Goal: Information Seeking & Learning: Find specific fact

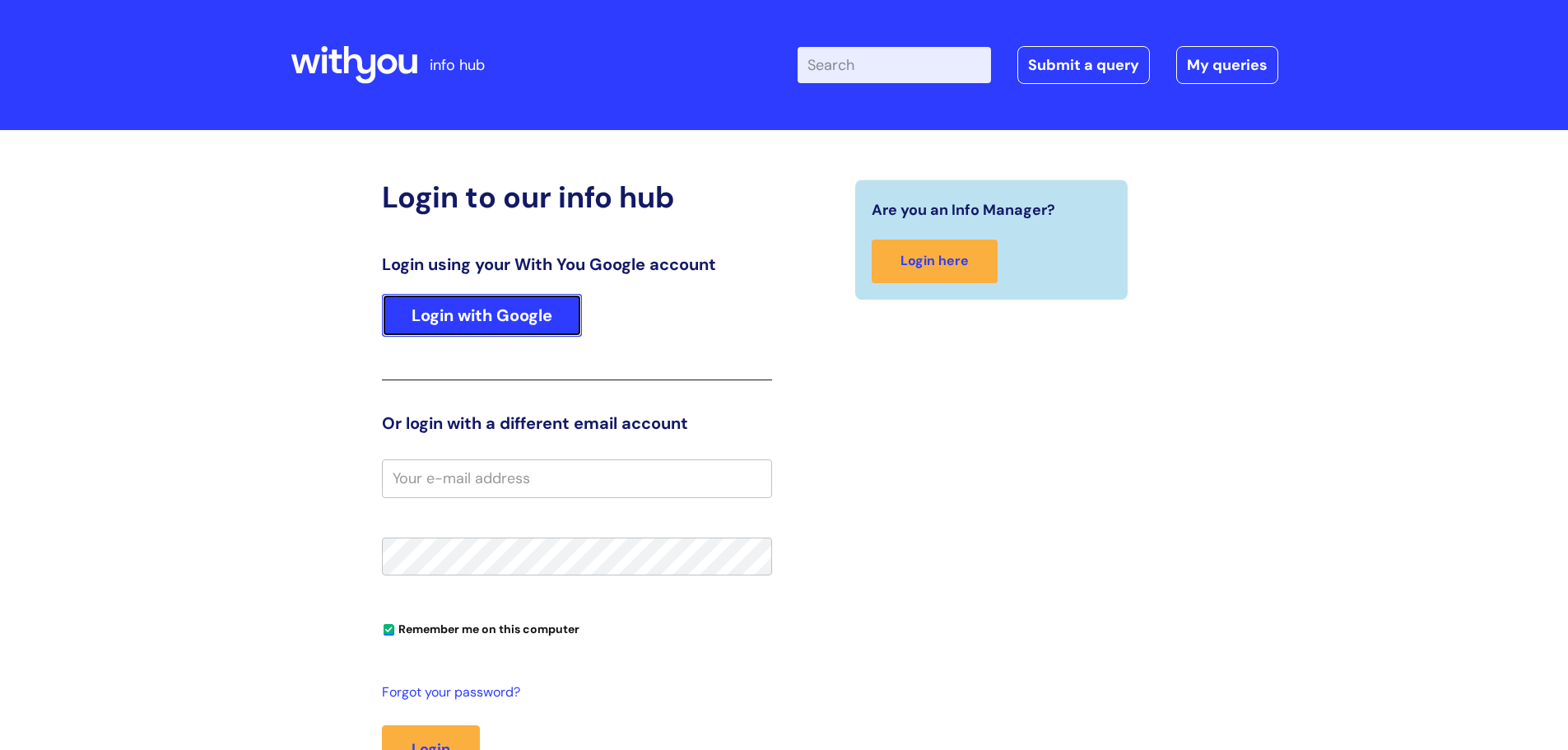
click at [483, 324] on link "Login with Google" at bounding box center [481, 314] width 200 height 43
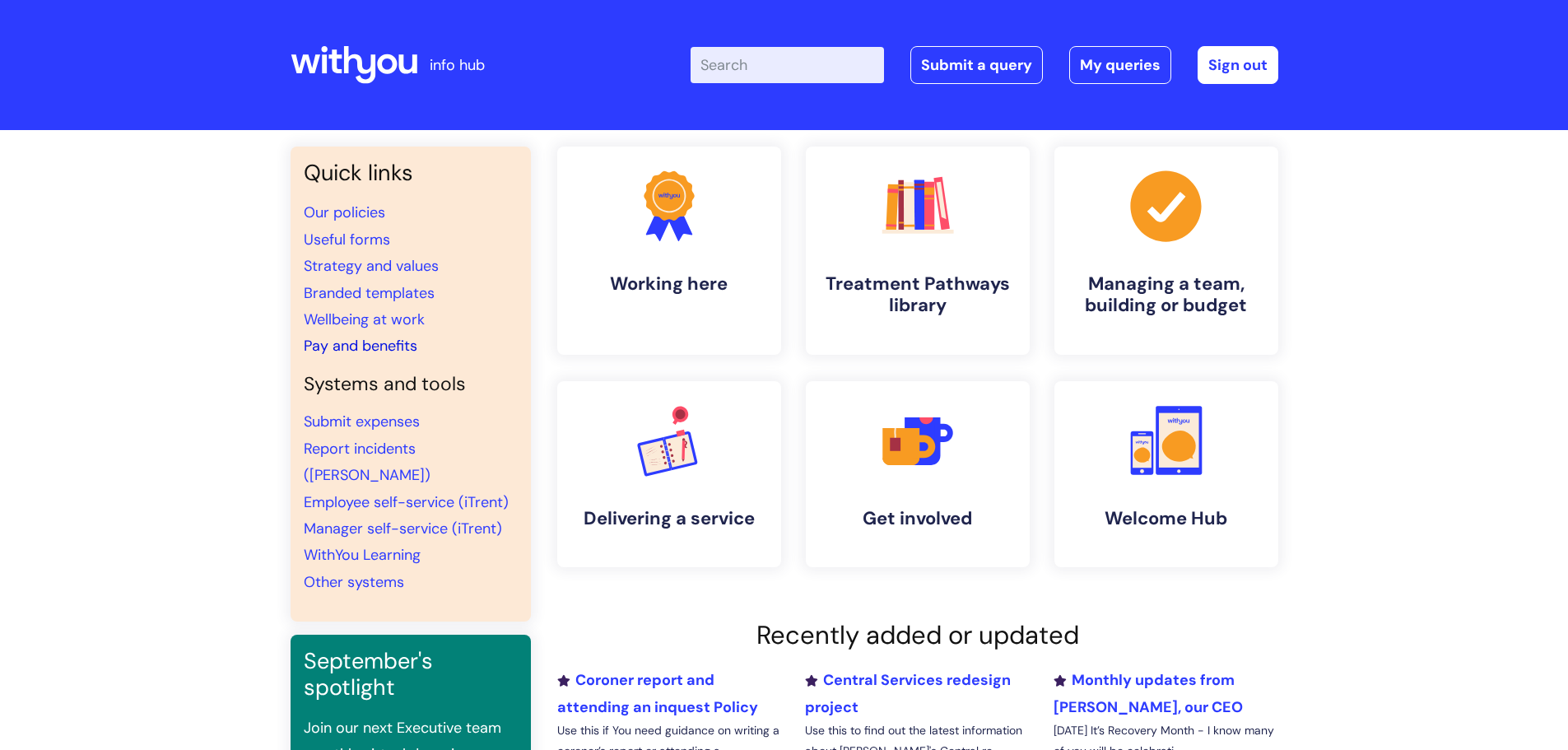
click at [375, 350] on link "Pay and benefits" at bounding box center [361, 346] width 114 height 20
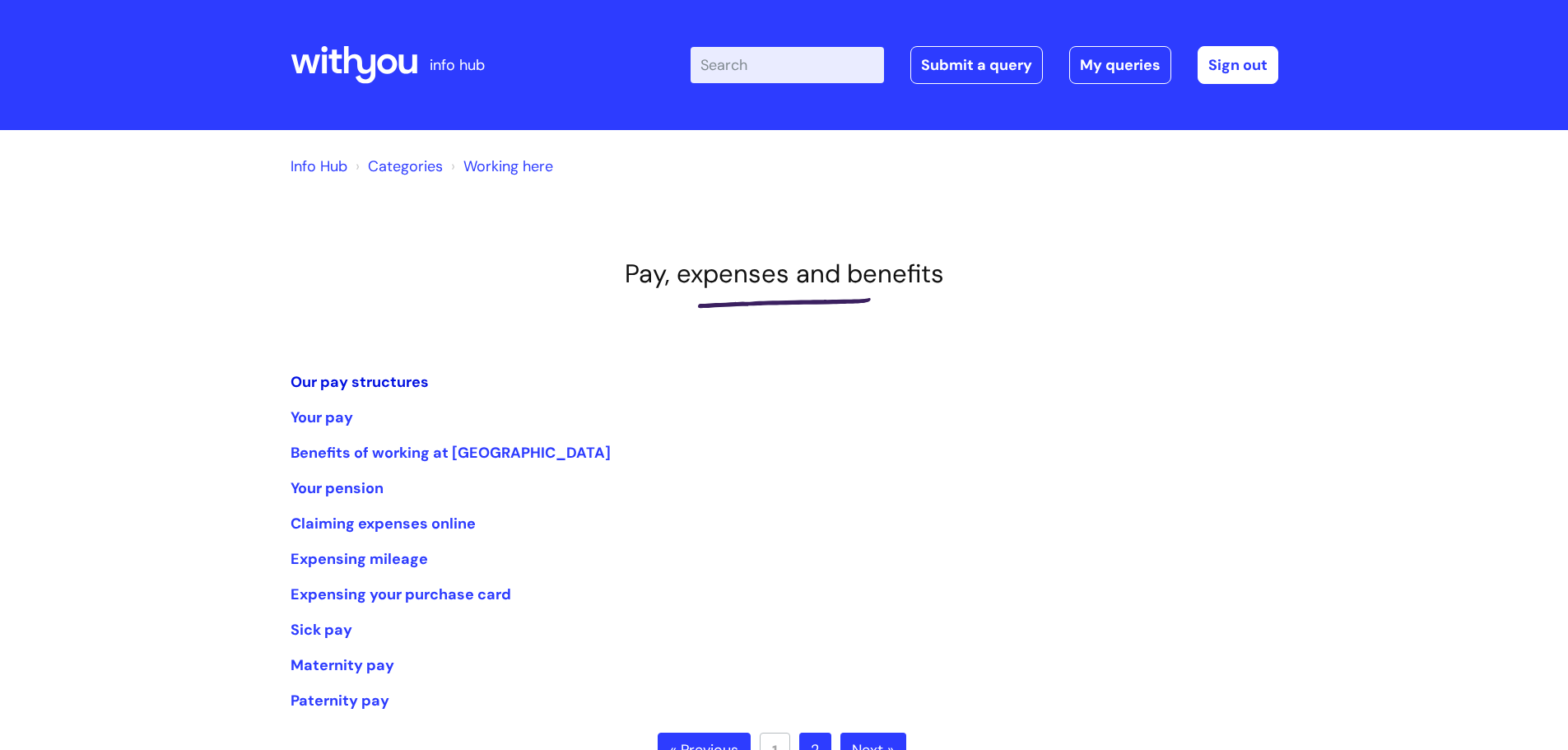
click at [339, 383] on link "Our pay structures" at bounding box center [360, 382] width 138 height 20
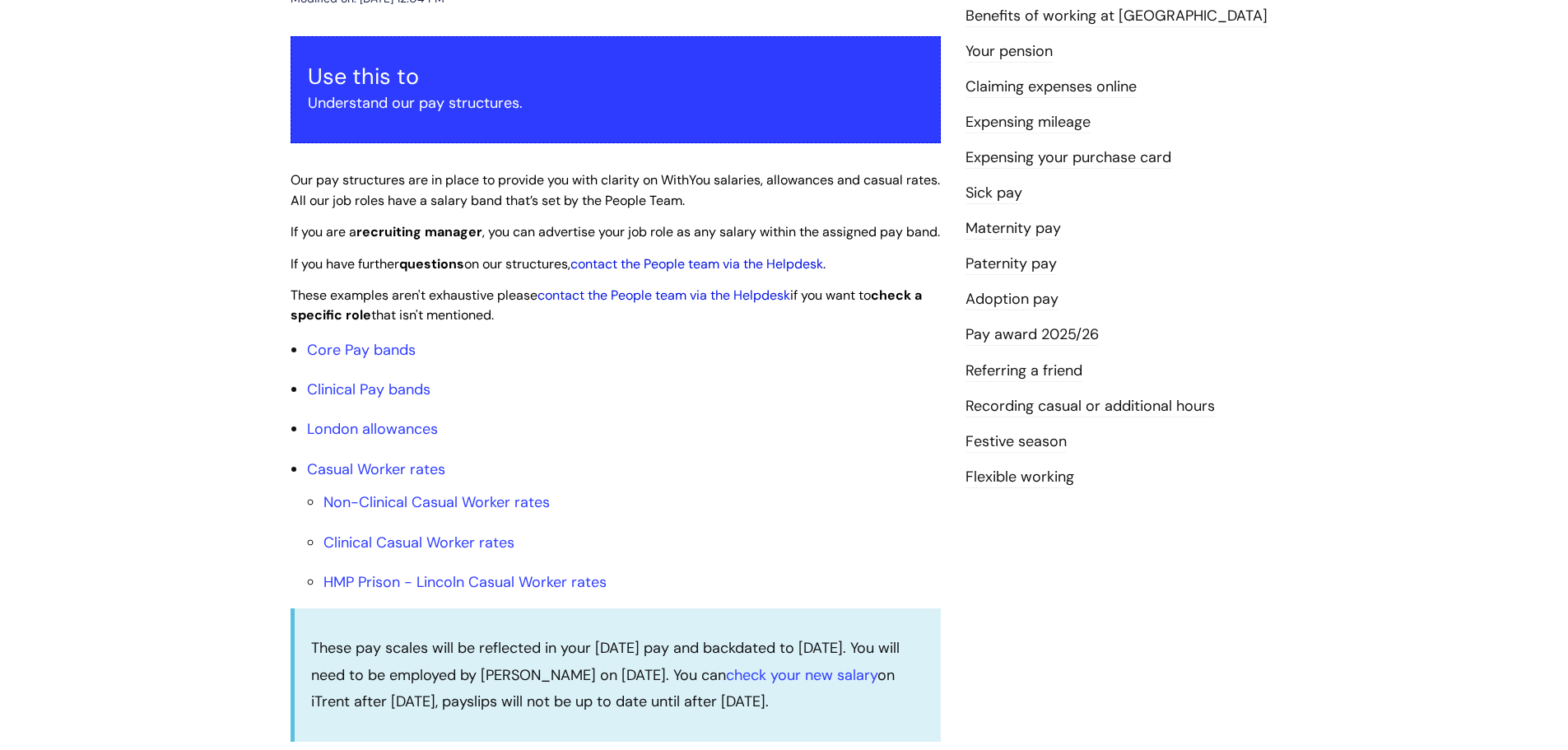
scroll to position [494, 0]
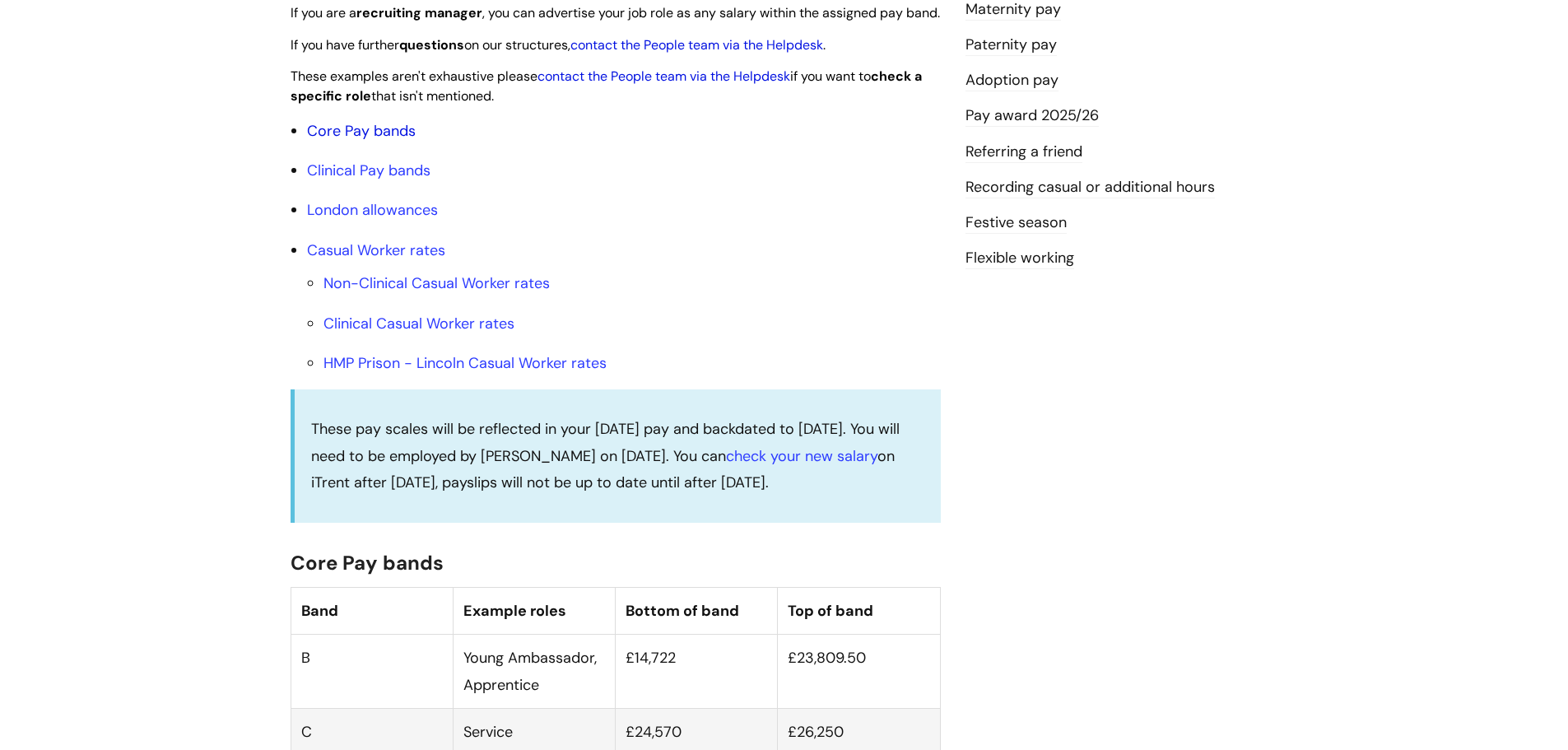
click at [357, 141] on link "Core Pay bands" at bounding box center [362, 131] width 108 height 20
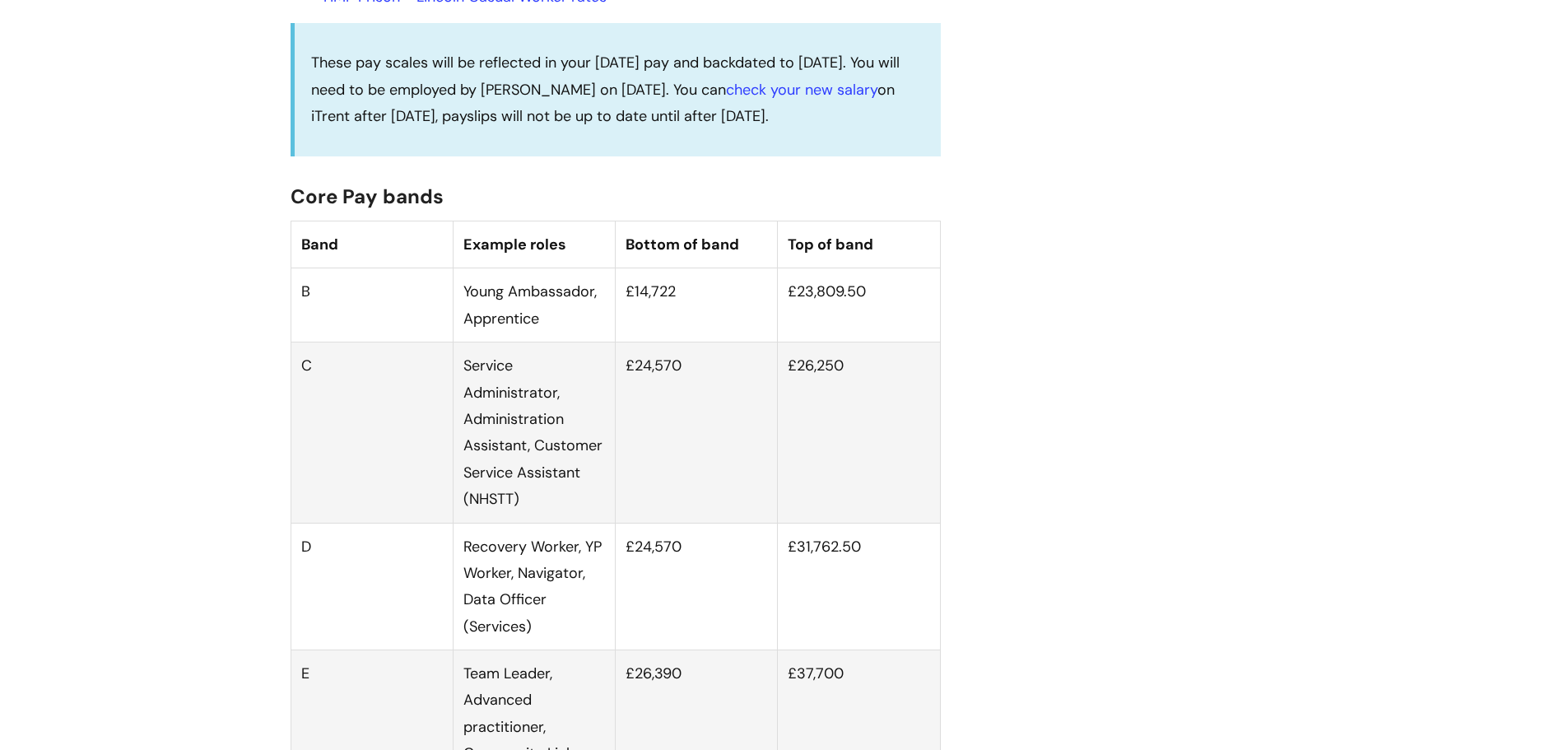
scroll to position [987, 0]
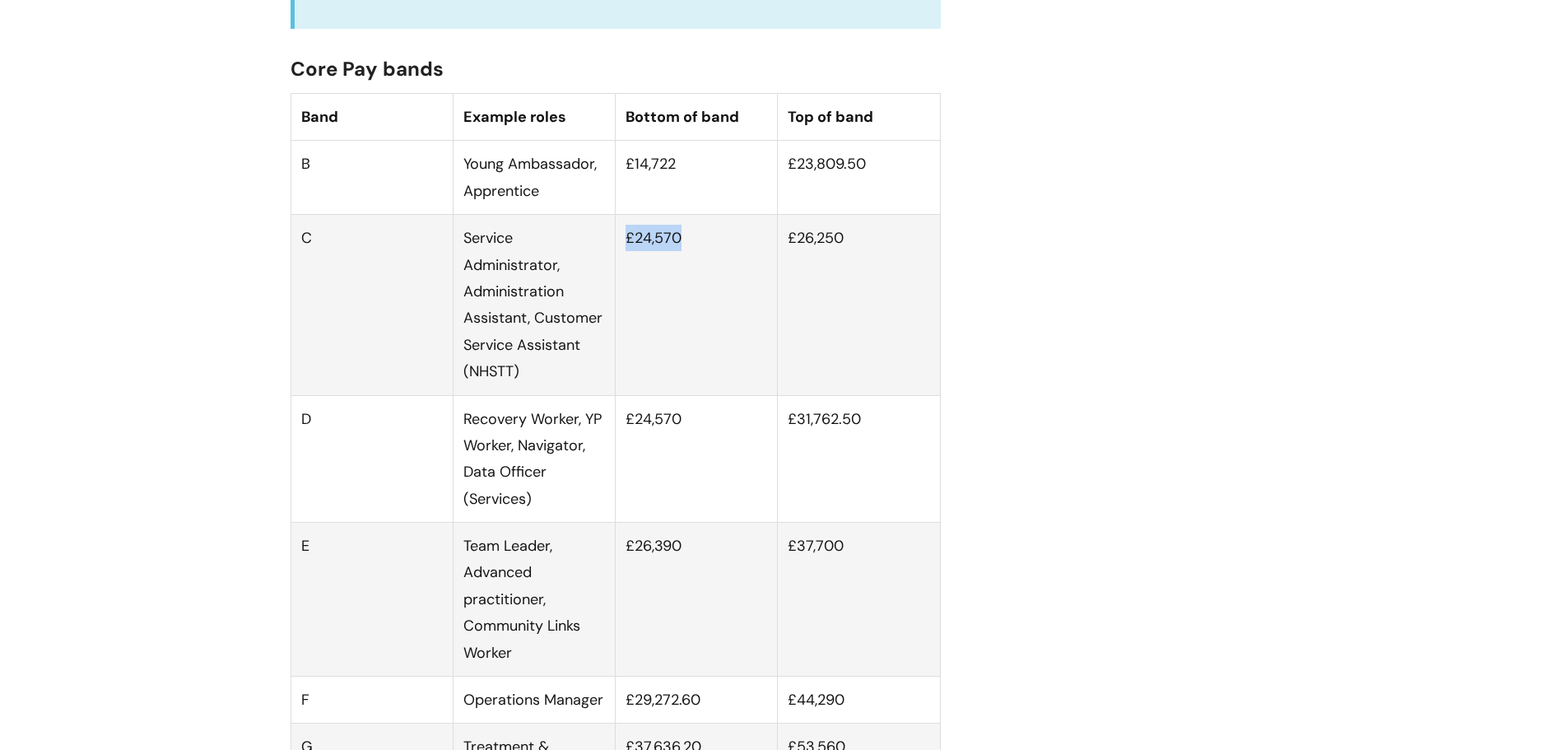
drag, startPoint x: 692, startPoint y: 262, endPoint x: 625, endPoint y: 265, distance: 67.1
click at [625, 265] on td "£24,570" at bounding box center [697, 305] width 162 height 180
copy td "£24,570"
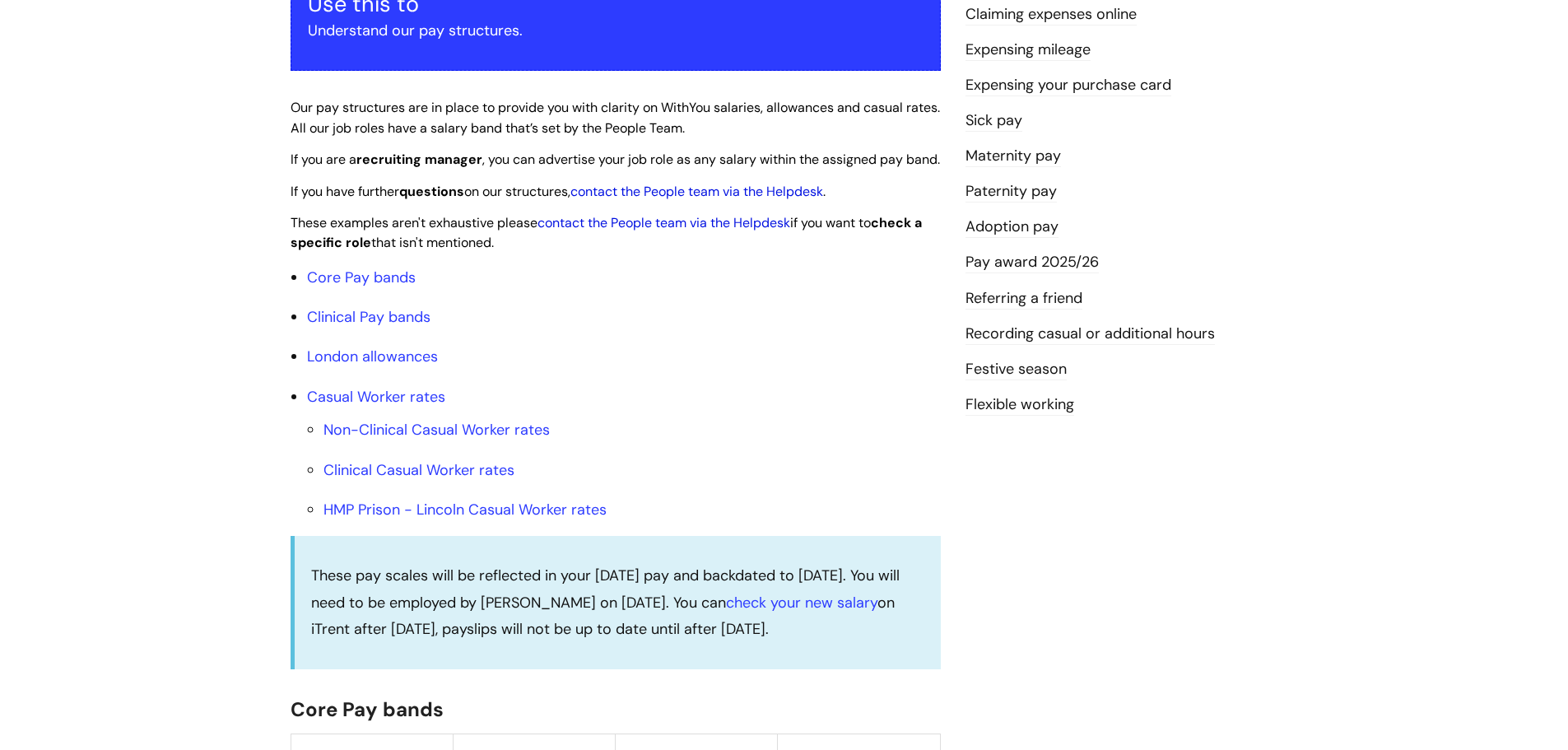
scroll to position [82, 0]
